Goal: Task Accomplishment & Management: Use online tool/utility

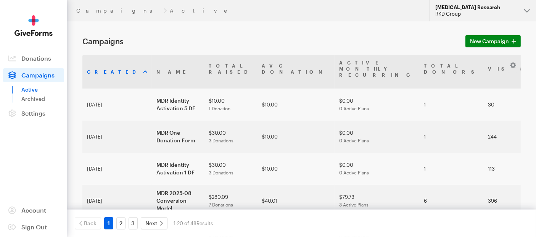
click at [516, 17] on div "RKD Group" at bounding box center [476, 14] width 83 height 6
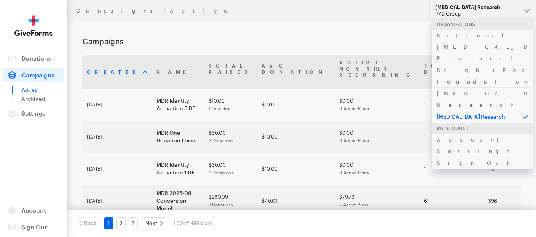
click at [293, 21] on header "Campaigns Active Updates Support Macular Degeneration Research RKD Group Organi…" at bounding box center [301, 10] width 469 height 21
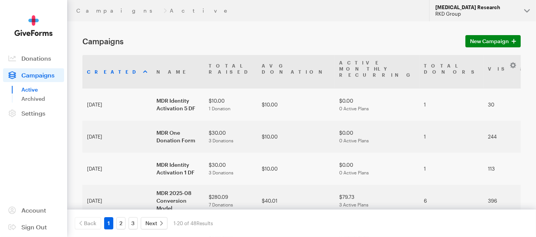
click at [527, 13] on button "Macular Degeneration Research RKD Group" at bounding box center [482, 10] width 107 height 21
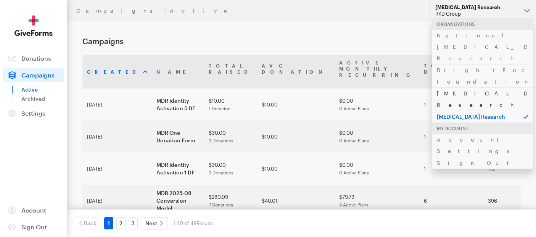
click at [477, 87] on link "[MEDICAL_DATA] Research" at bounding box center [482, 98] width 101 height 23
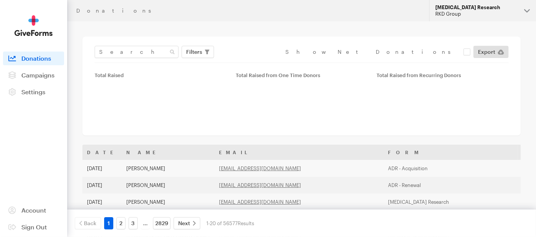
click at [502, 6] on div "[MEDICAL_DATA] Research" at bounding box center [476, 7] width 83 height 6
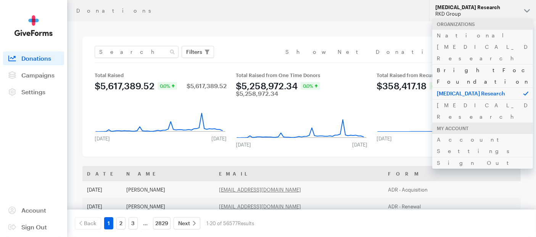
click at [465, 64] on link "BrightFocus Foundation" at bounding box center [482, 75] width 101 height 23
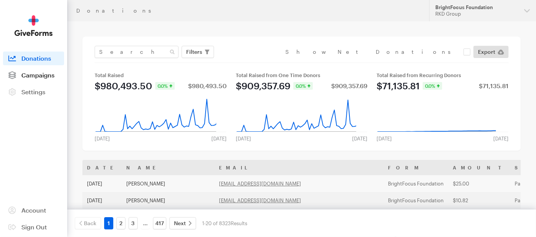
click at [31, 72] on span "Campaigns" at bounding box center [37, 74] width 33 height 7
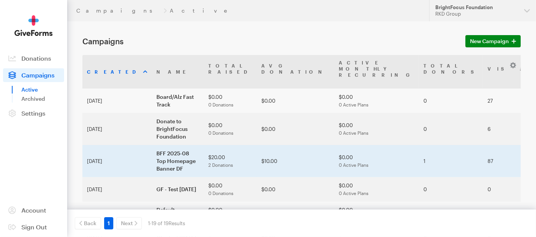
click at [152, 165] on td "BFF 2025-08 Top Homepage Banner DF" at bounding box center [178, 161] width 52 height 32
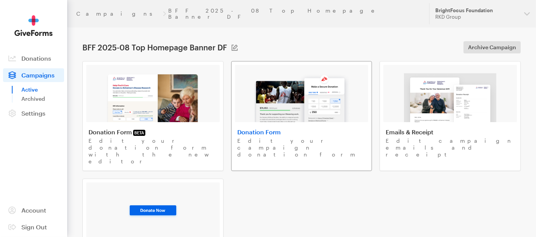
click at [260, 97] on img at bounding box center [301, 97] width 97 height 49
click at [43, 59] on span "Donations" at bounding box center [36, 58] width 30 height 7
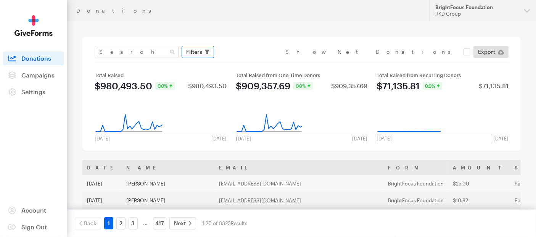
click at [205, 56] on span "button" at bounding box center [207, 51] width 5 height 9
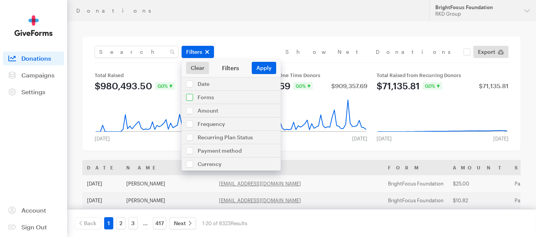
click at [188, 93] on input "checkbox" at bounding box center [230, 97] width 99 height 13
checkbox input "true"
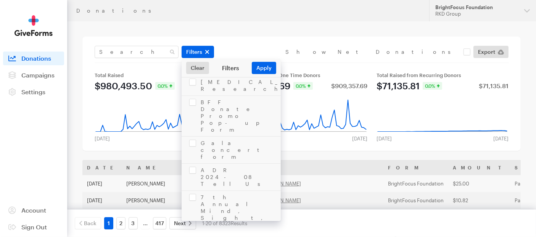
scroll to position [381, 0]
checkbox input "true"
click at [267, 71] on button "Apply" at bounding box center [264, 68] width 24 height 12
